Goal: Task Accomplishment & Management: Manage account settings

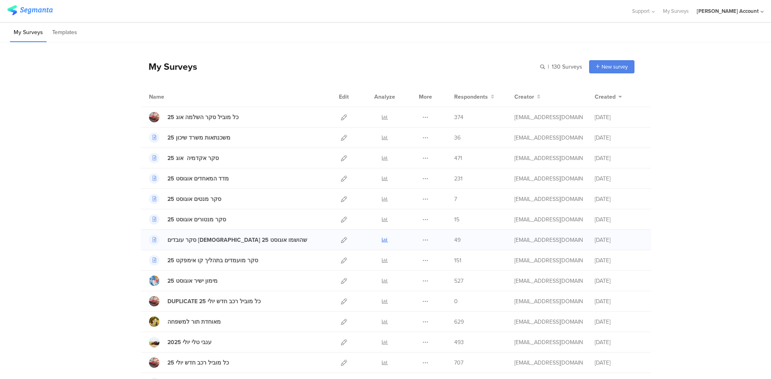
click at [382, 240] on icon at bounding box center [385, 240] width 6 height 6
click at [423, 178] on icon at bounding box center [425, 179] width 6 height 6
click at [405, 197] on button "Duplicate" at bounding box center [409, 199] width 44 height 14
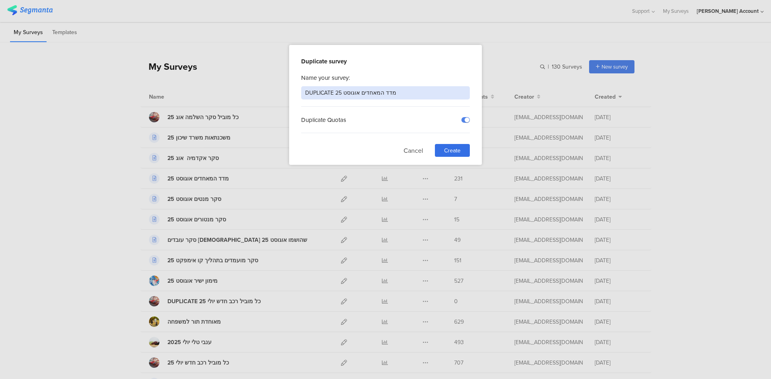
click at [353, 94] on input "DUPLICATE מדד המאחדים אוגוסט 25" at bounding box center [385, 92] width 169 height 13
drag, startPoint x: 333, startPoint y: 92, endPoint x: 301, endPoint y: 92, distance: 31.3
click at [301, 92] on input "DUPLICATE מדד המאחדים ספטמבר 25" at bounding box center [385, 92] width 169 height 13
type input "מדד המאחדים ספטמבר 25"
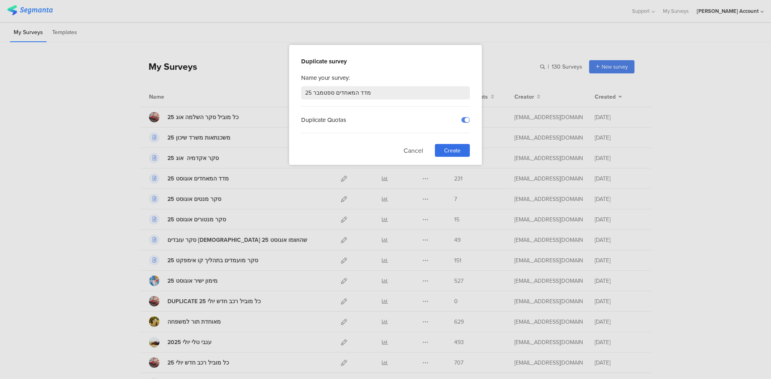
click at [387, 115] on div "Duplicate Quotas" at bounding box center [385, 120] width 169 height 26
click at [446, 148] on span "Create" at bounding box center [452, 150] width 16 height 8
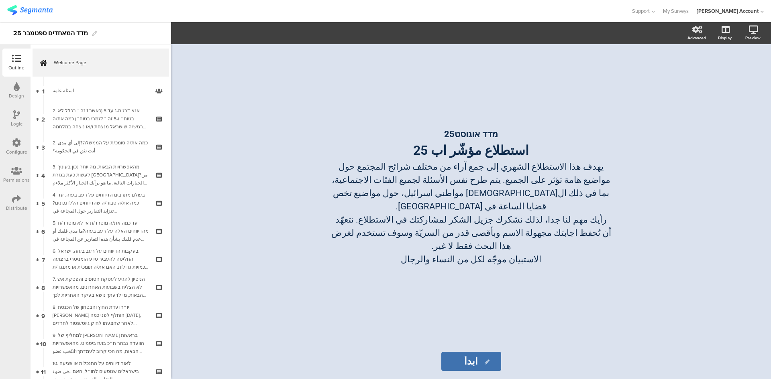
click at [455, 93] on div "מדד אוגוסט 25 استطلاع مؤشّر اب 25 يهدف هذا الاستطلاع الشهري إلى جمع آراء من مخت…" at bounding box center [470, 194] width 321 height 300
click at [356, 288] on div "מדד אוגוסט 25 استطلاع مؤشّر اب 25 يهدف هذا الاستطلاع الشهري إلى جمع آراء من مخت…" at bounding box center [470, 194] width 321 height 300
click at [342, 258] on sg-rich-text-input "מדד אוגוסט 25 استطلاع مؤشّر اب 25 يهدف هذا الاستطلاع الشهري إلى جمع آراء من مخت…" at bounding box center [470, 193] width 297 height 162
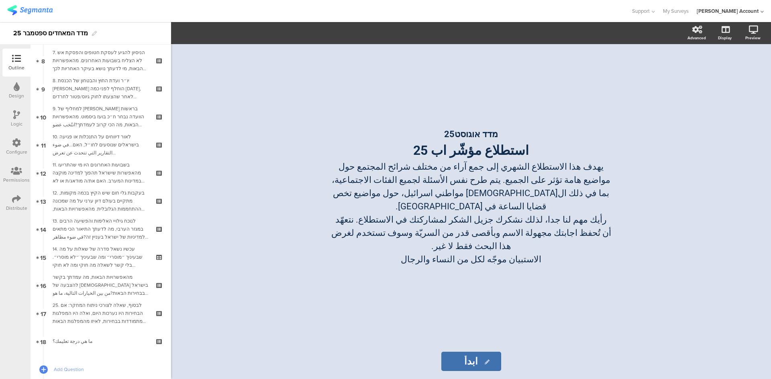
scroll to position [247, 0]
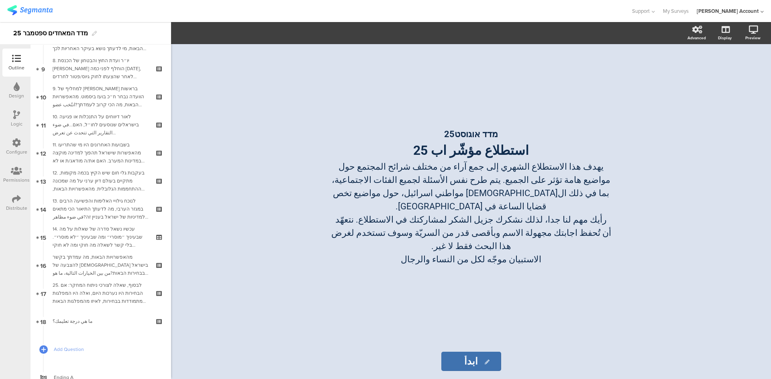
click at [18, 200] on icon at bounding box center [16, 199] width 9 height 9
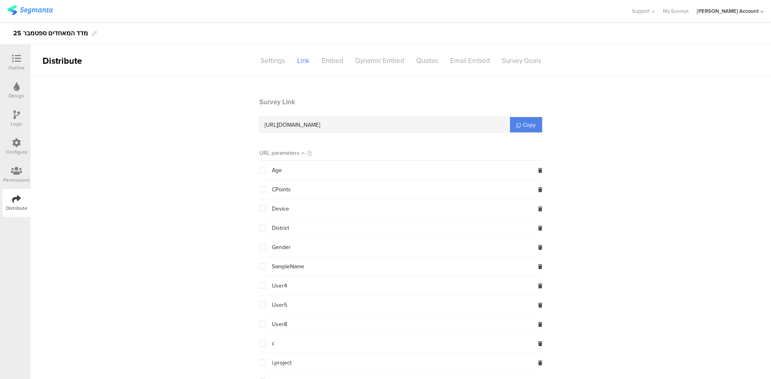
click at [15, 171] on icon at bounding box center [16, 171] width 11 height 9
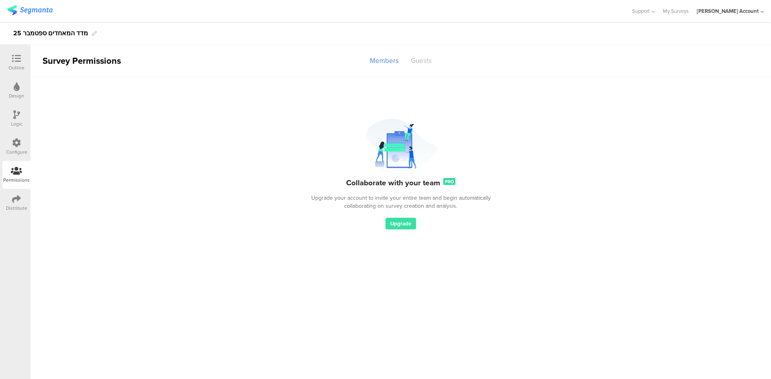
click at [419, 61] on div "Guests" at bounding box center [421, 61] width 33 height 14
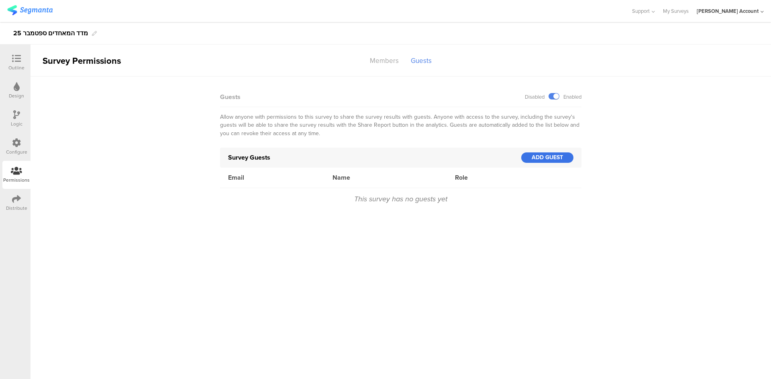
click at [543, 158] on div "ADD GUEST" at bounding box center [547, 158] width 52 height 10
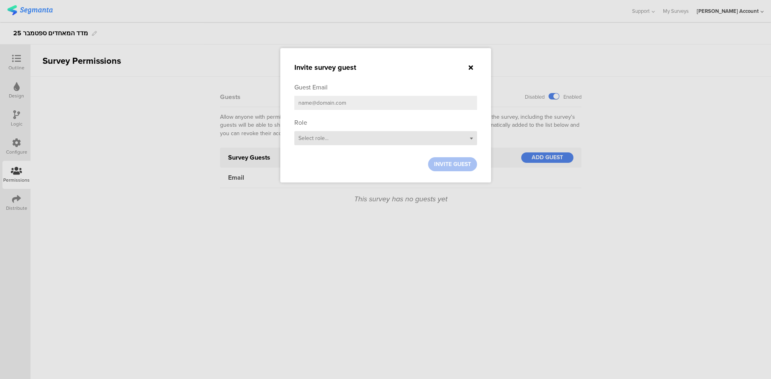
click at [332, 139] on div "Select role..." at bounding box center [385, 138] width 183 height 14
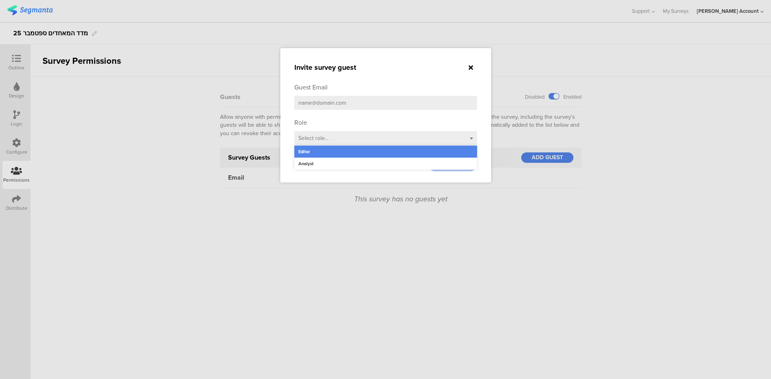
click at [308, 150] on div "Editor" at bounding box center [385, 152] width 183 height 12
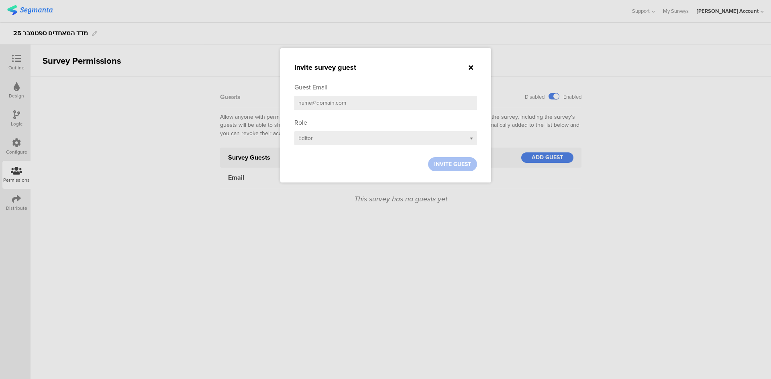
click at [313, 102] on input "email" at bounding box center [385, 103] width 183 height 14
type input "gh"
click at [313, 102] on input "gh" at bounding box center [385, 103] width 183 height 14
paste input "ghadijubran@gmail.com"
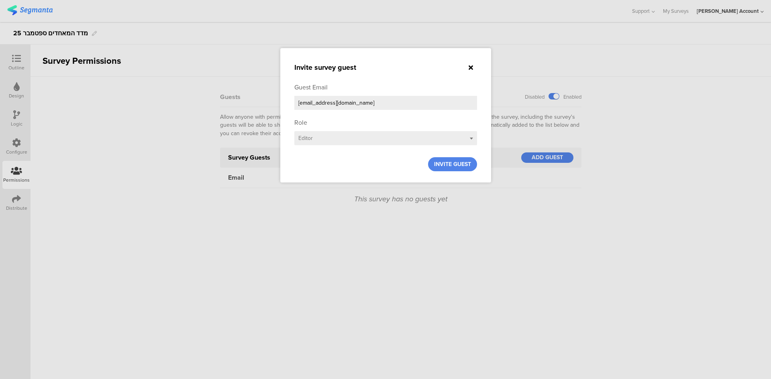
type input "ghadijubran@gmail.com"
click at [325, 116] on ng-transclude "Guest Email ghadijubran@gmail.com Role Select role... Editor INVITE GUEST" at bounding box center [385, 127] width 183 height 89
click at [453, 163] on span "INVITE GUEST" at bounding box center [452, 164] width 37 height 8
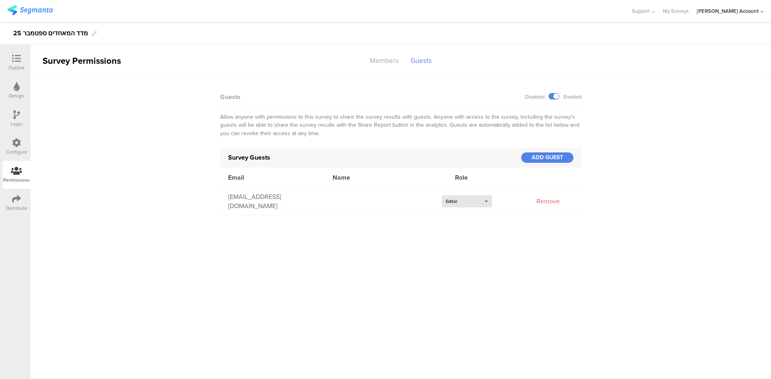
click at [486, 202] on div "Select role... Editor" at bounding box center [466, 201] width 50 height 12
click at [347, 222] on div "Survey Permissions Members Guests Collaborate with your team PRO Upgrade your a…" at bounding box center [401, 212] width 740 height 335
click at [348, 244] on div "Survey Permissions Members Guests Collaborate with your team PRO Upgrade your a…" at bounding box center [401, 212] width 740 height 335
click at [17, 59] on icon at bounding box center [16, 58] width 9 height 9
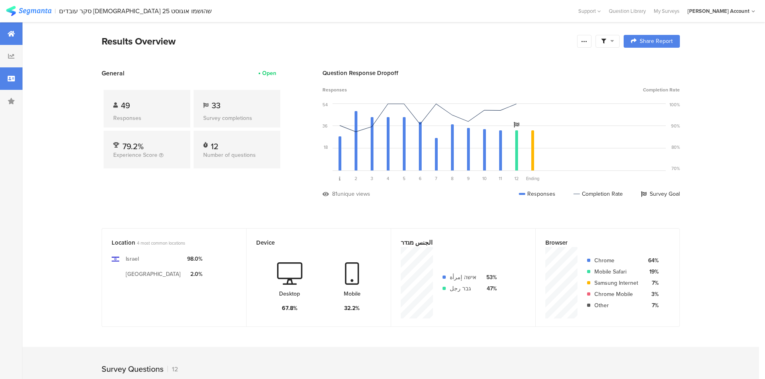
click at [10, 76] on icon at bounding box center [11, 78] width 7 height 6
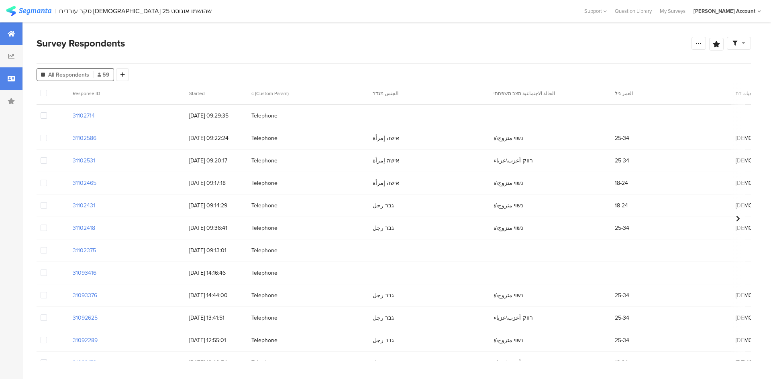
click at [11, 35] on icon at bounding box center [11, 34] width 7 height 6
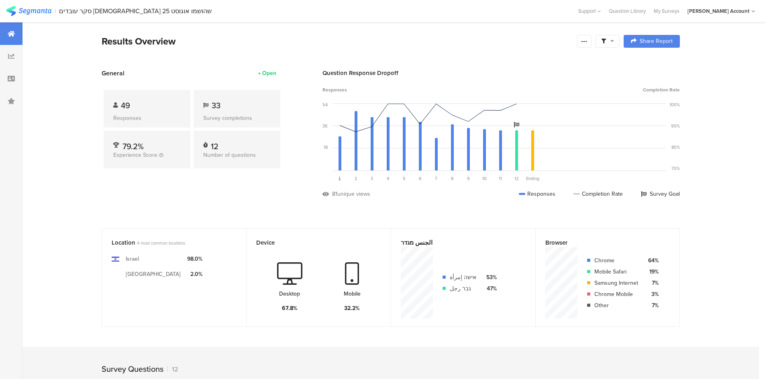
click at [168, 186] on div "General Open 49 Responses 33 Survey completions 79.2% Experience Score 12 Numbe…" at bounding box center [192, 140] width 181 height 142
